Goal: Information Seeking & Learning: Learn about a topic

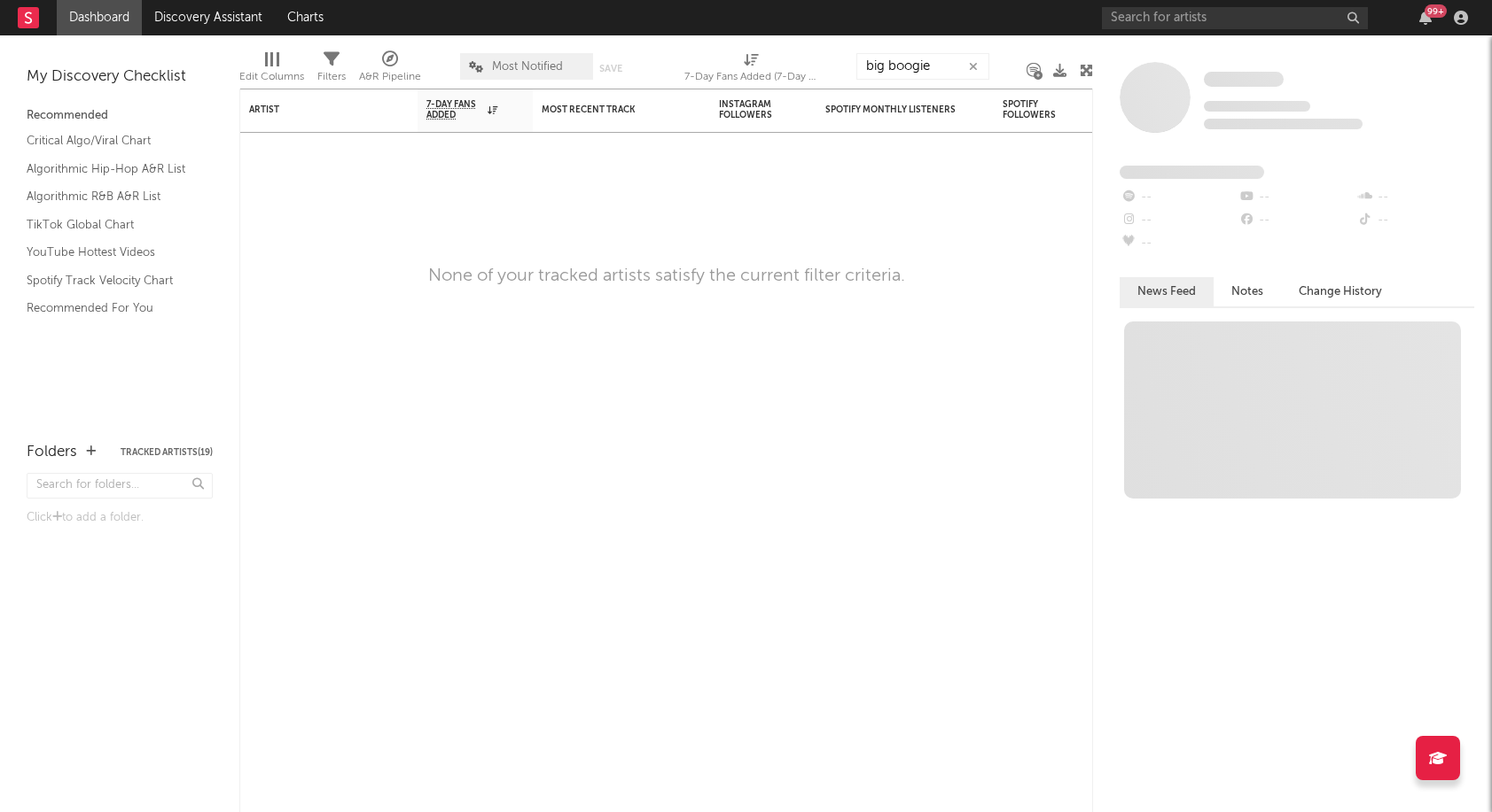
type input "big boogie"
drag, startPoint x: 947, startPoint y: 65, endPoint x: 811, endPoint y: 51, distance: 136.7
click at [811, 51] on div "Edit Columns Filters A&R Pipeline Most Notified Save Save as 7-Day Fans Added (…" at bounding box center [665, 62] width 853 height 53
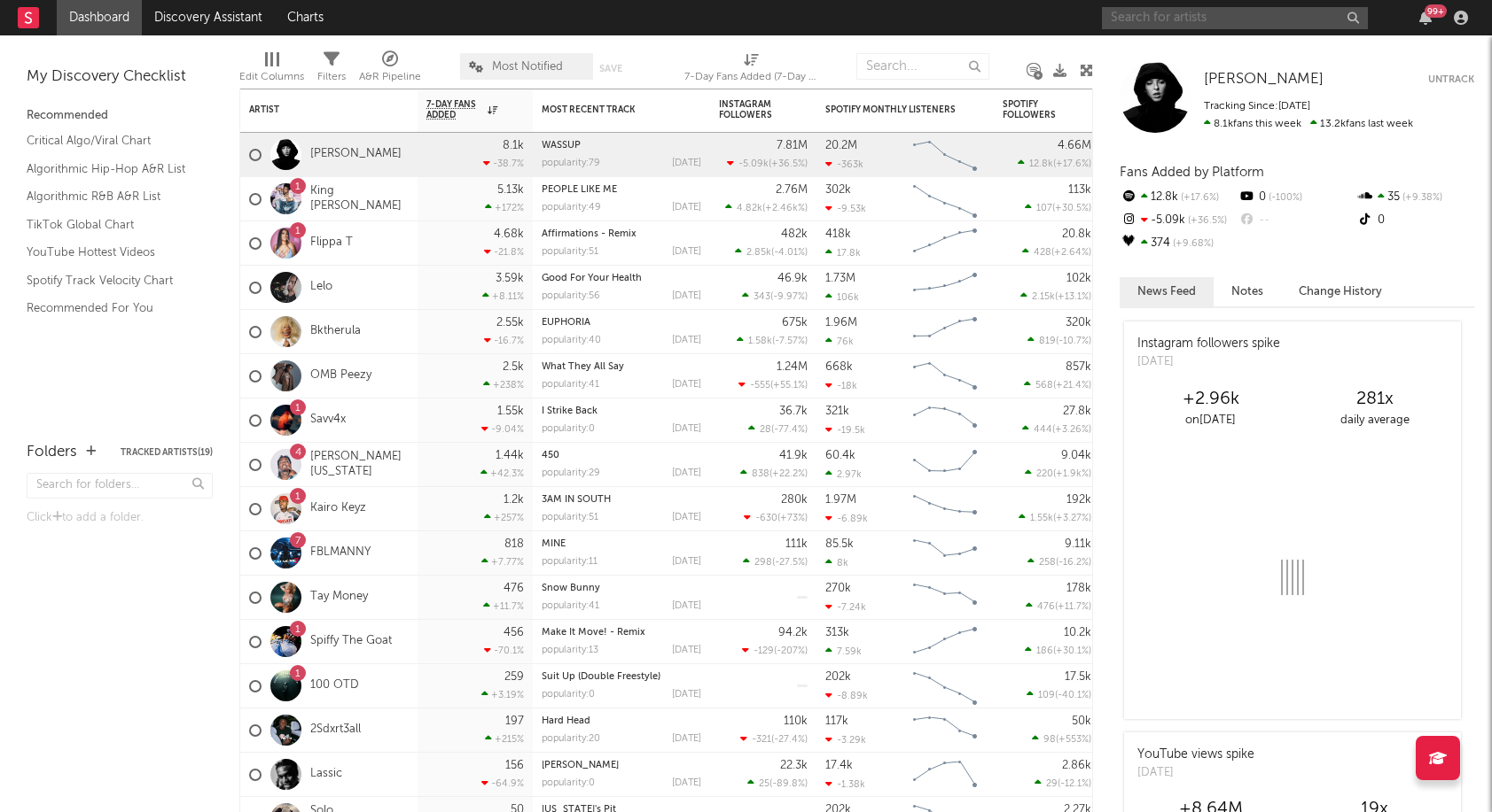
click at [1160, 20] on input "text" at bounding box center [1235, 17] width 266 height 22
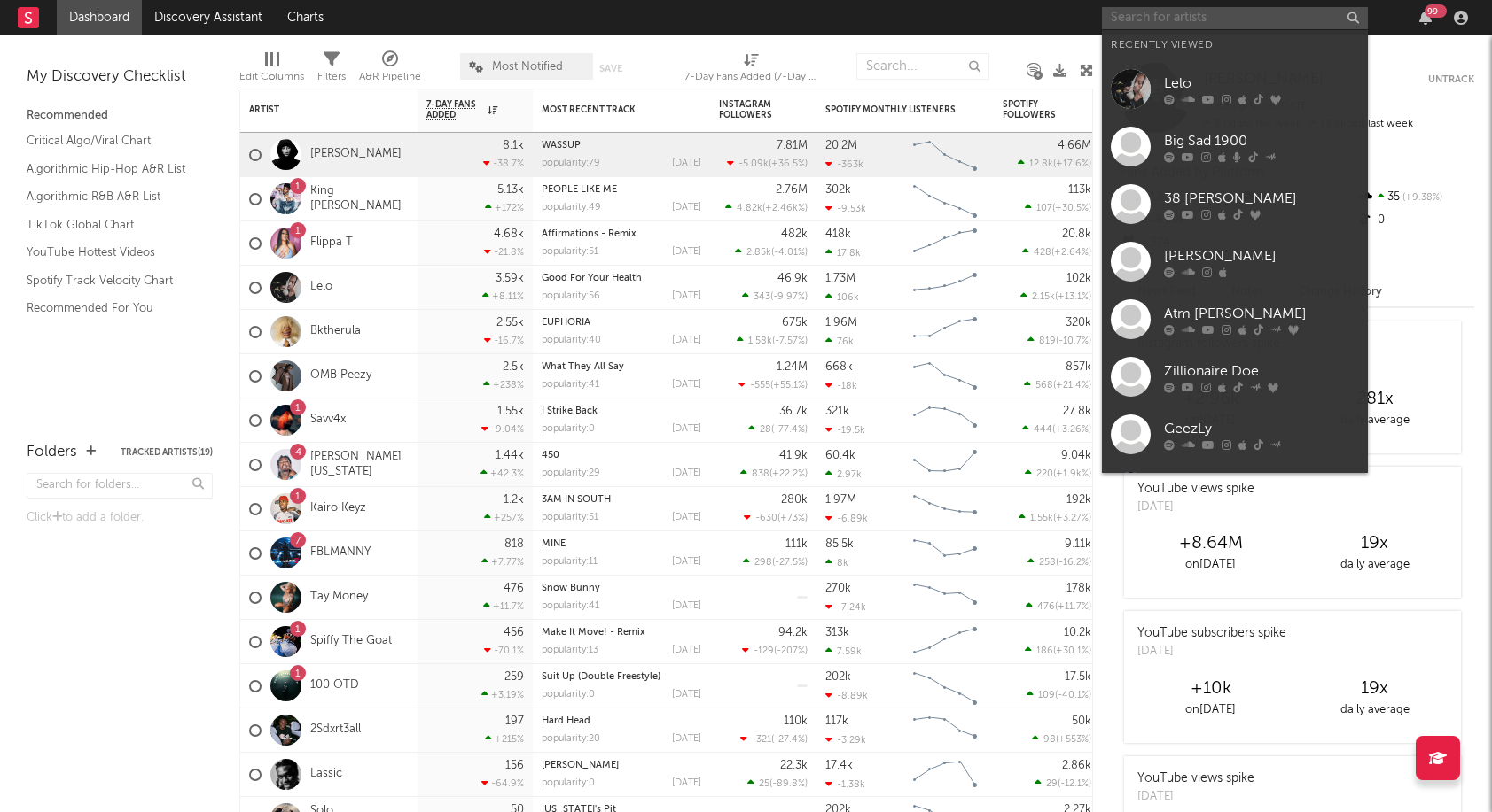
paste input "big boogie"
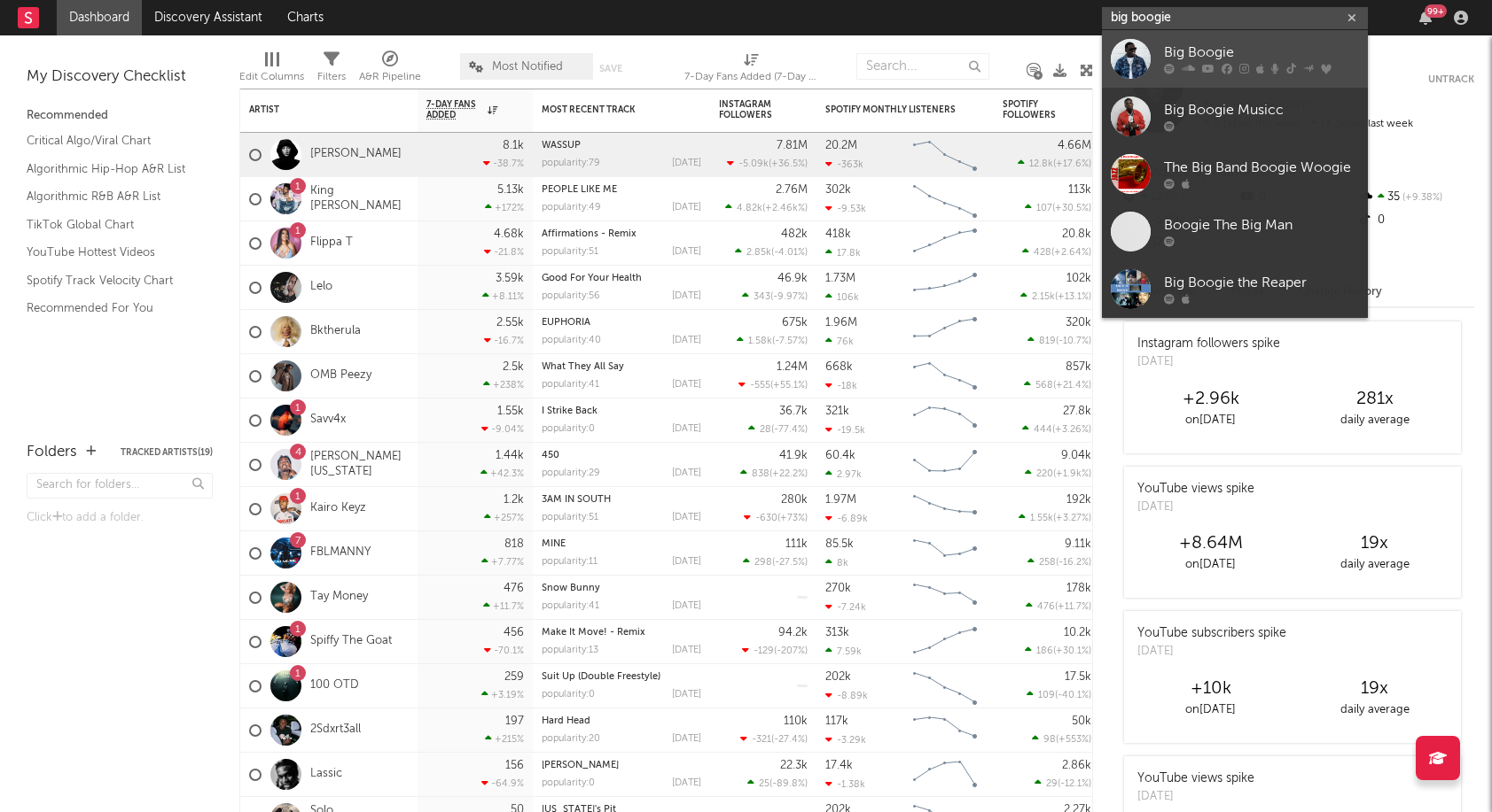
type input "big boogie"
click at [1180, 50] on div "Big Boogie" at bounding box center [1260, 53] width 195 height 21
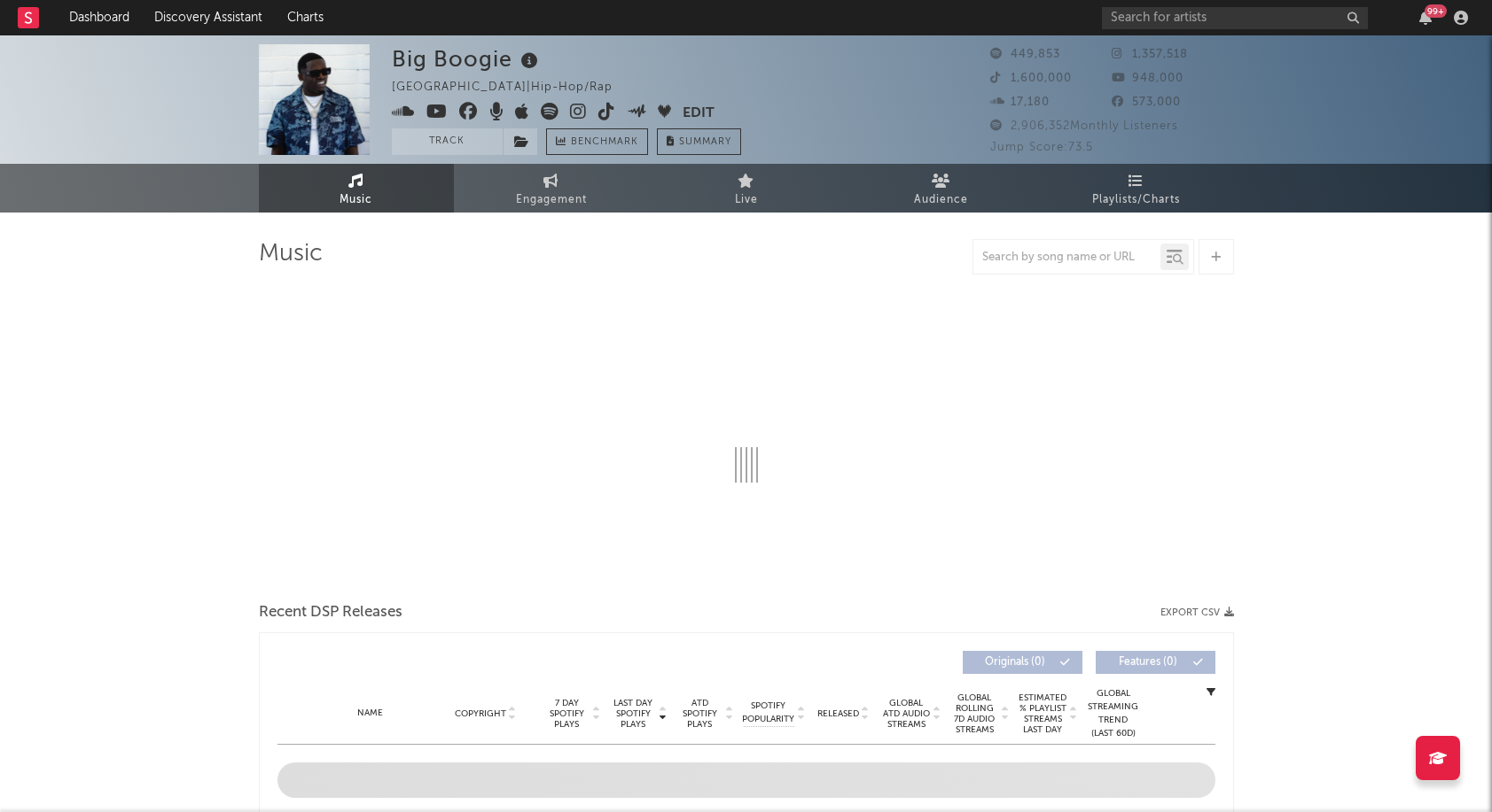
select select "6m"
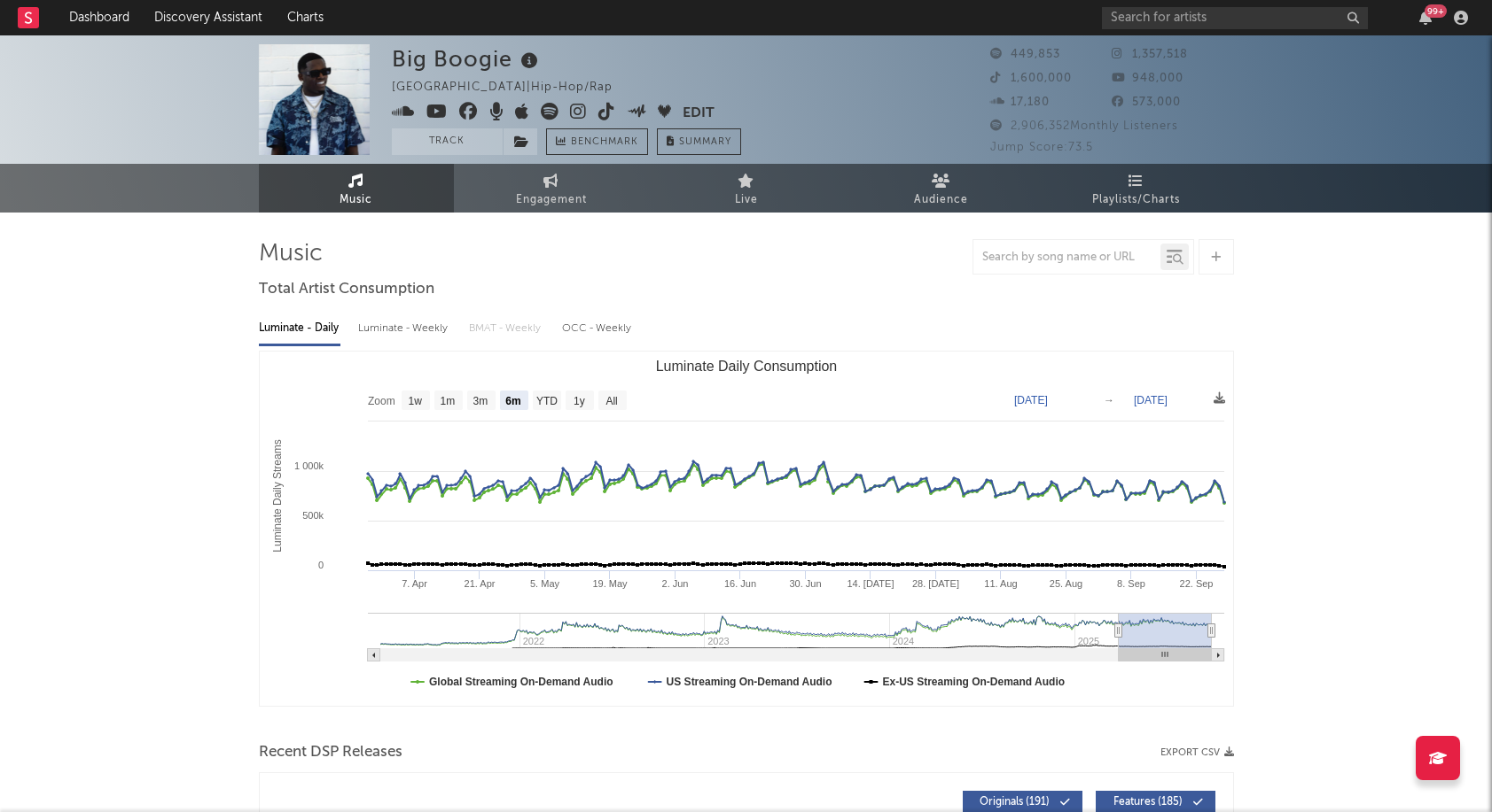
click at [581, 109] on icon at bounding box center [579, 111] width 17 height 18
click at [580, 109] on icon at bounding box center [579, 111] width 17 height 18
click at [600, 107] on icon at bounding box center [606, 111] width 17 height 18
